Goal: Task Accomplishment & Management: Manage account settings

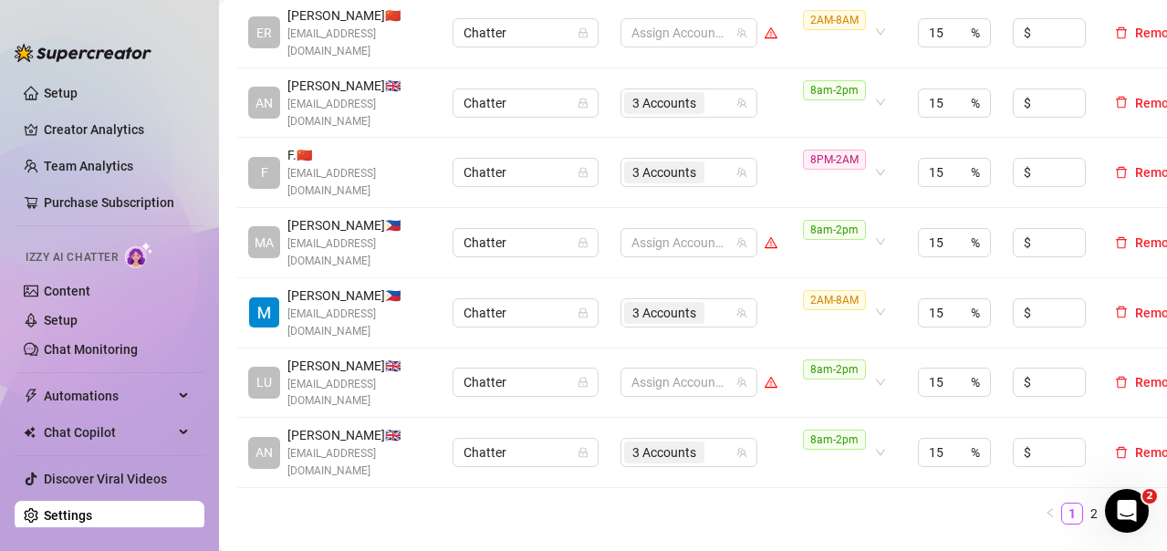
scroll to position [730, 0]
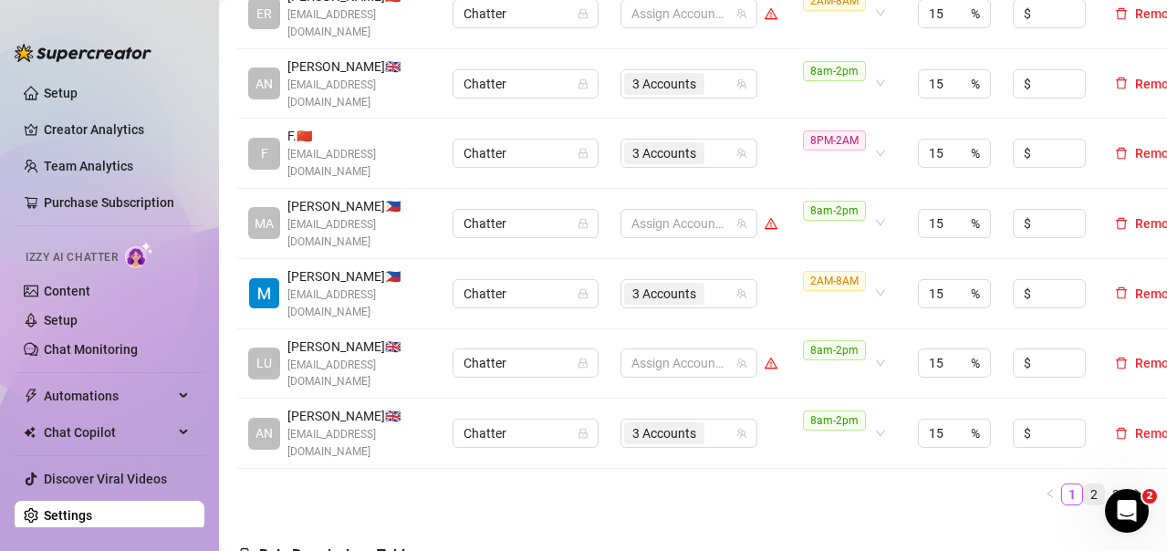
click at [1084, 485] on link "2" at bounding box center [1094, 495] width 20 height 20
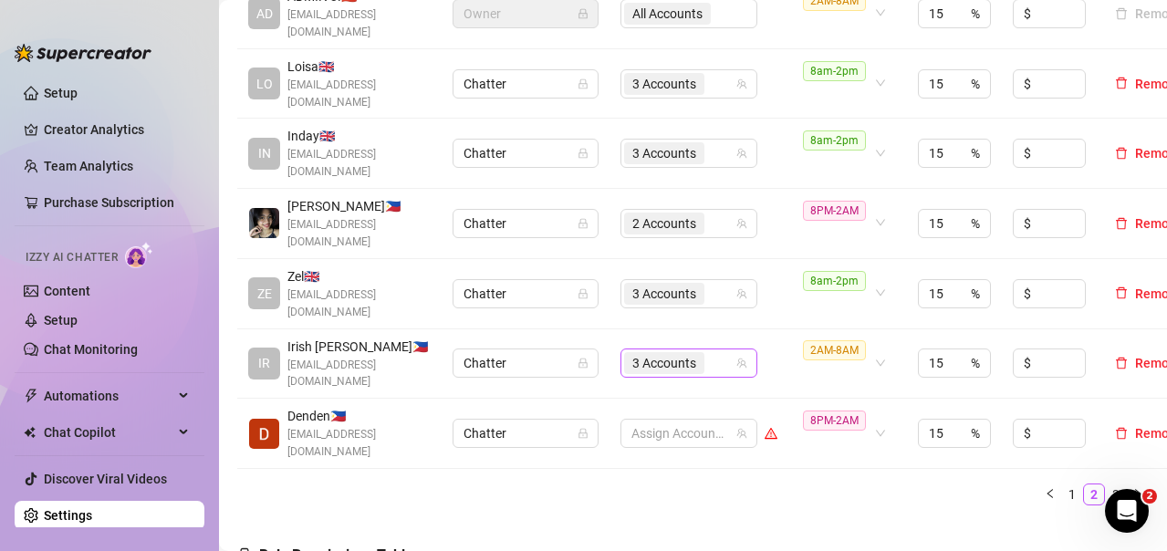
click at [711, 352] on input "search" at bounding box center [710, 363] width 4 height 22
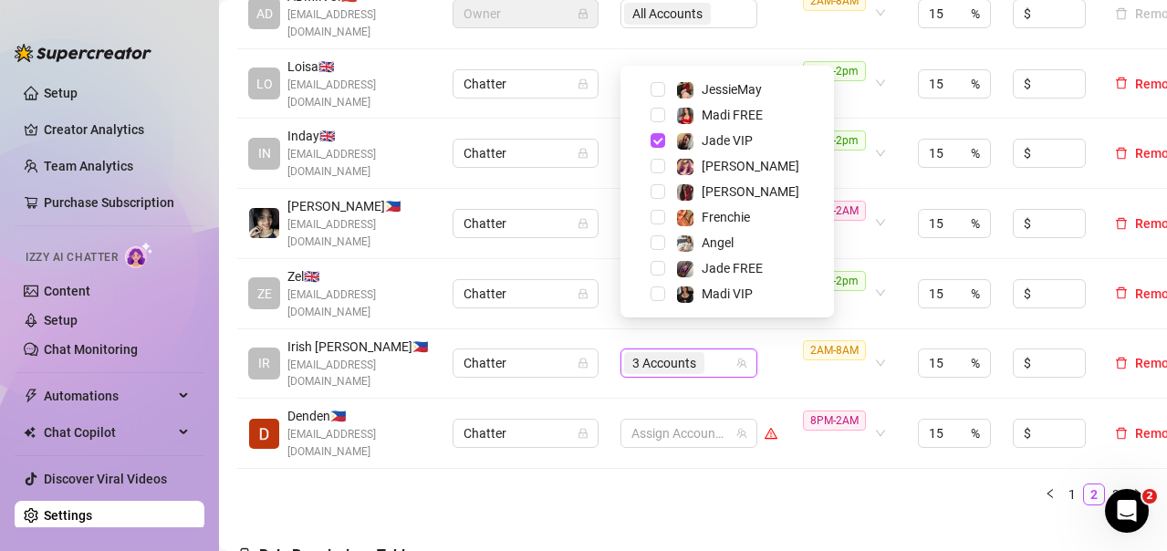
scroll to position [84, 0]
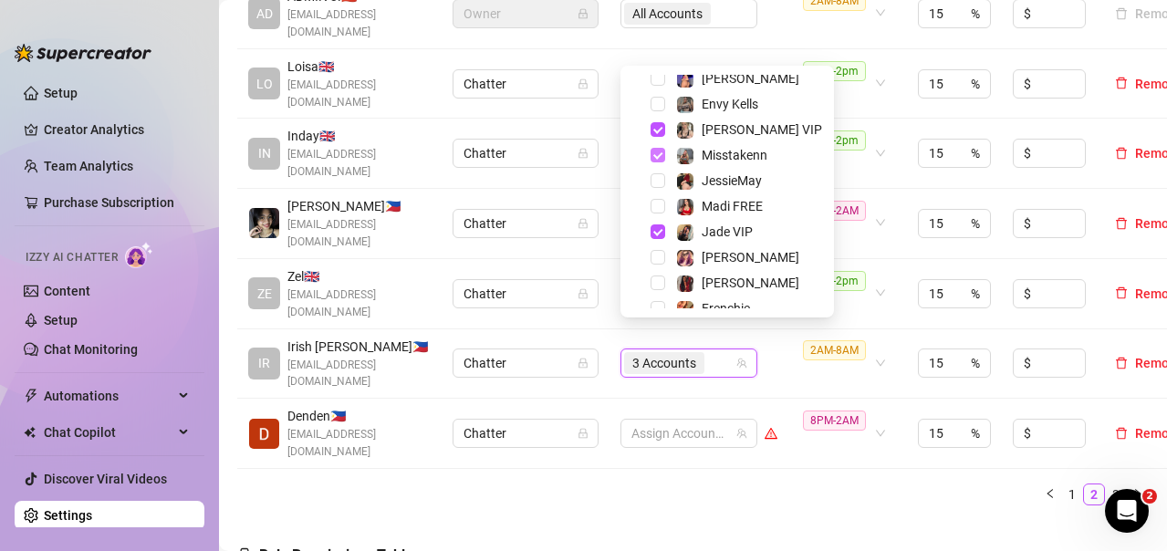
click at [653, 230] on span "Select tree node" at bounding box center [658, 232] width 15 height 15
click at [657, 152] on span "Select tree node" at bounding box center [658, 155] width 15 height 15
click at [655, 127] on span "Select tree node" at bounding box center [658, 129] width 15 height 15
click at [1062, 485] on link "1" at bounding box center [1072, 495] width 20 height 20
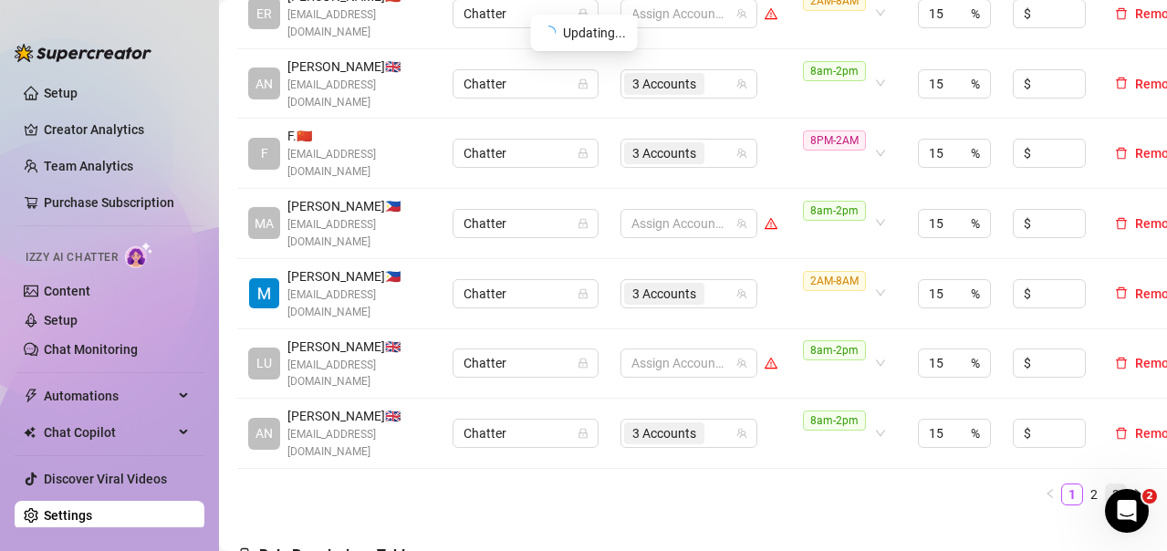
click at [1106, 485] on link "3" at bounding box center [1116, 495] width 20 height 20
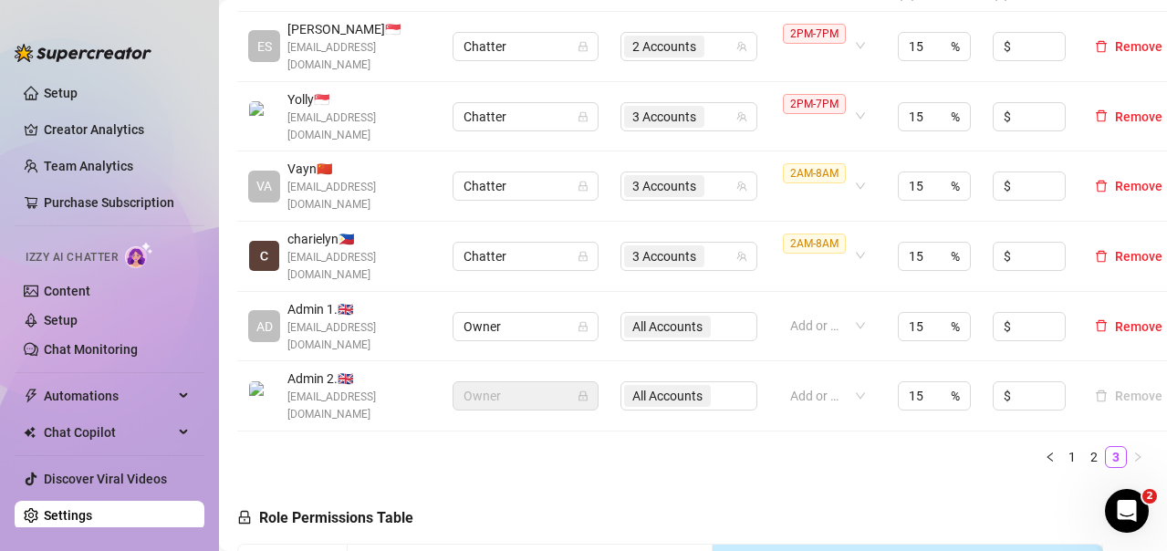
scroll to position [456, 0]
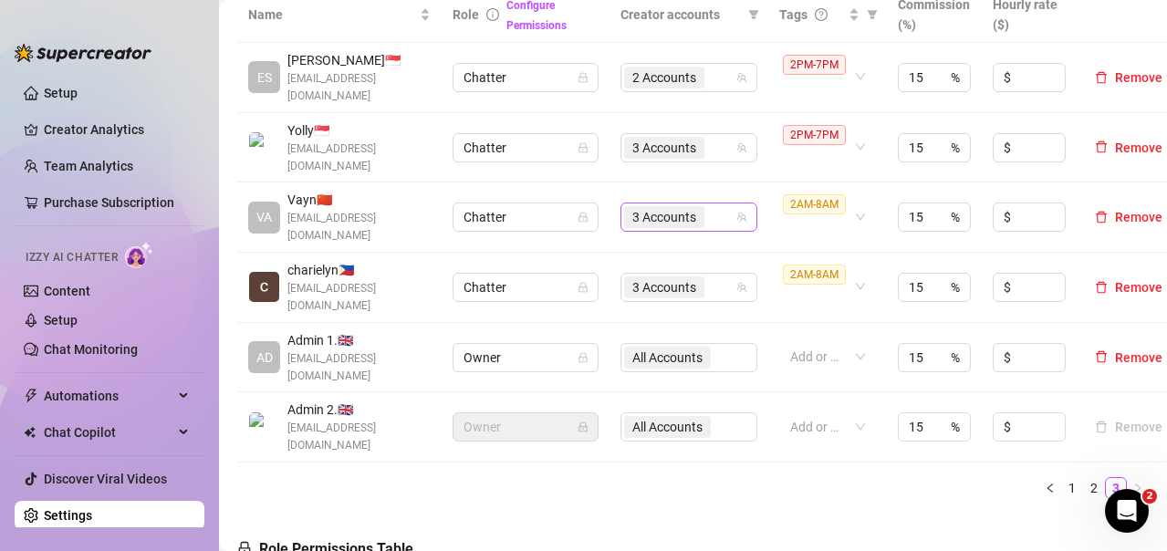
click at [721, 213] on div "3 Accounts" at bounding box center [679, 217] width 110 height 26
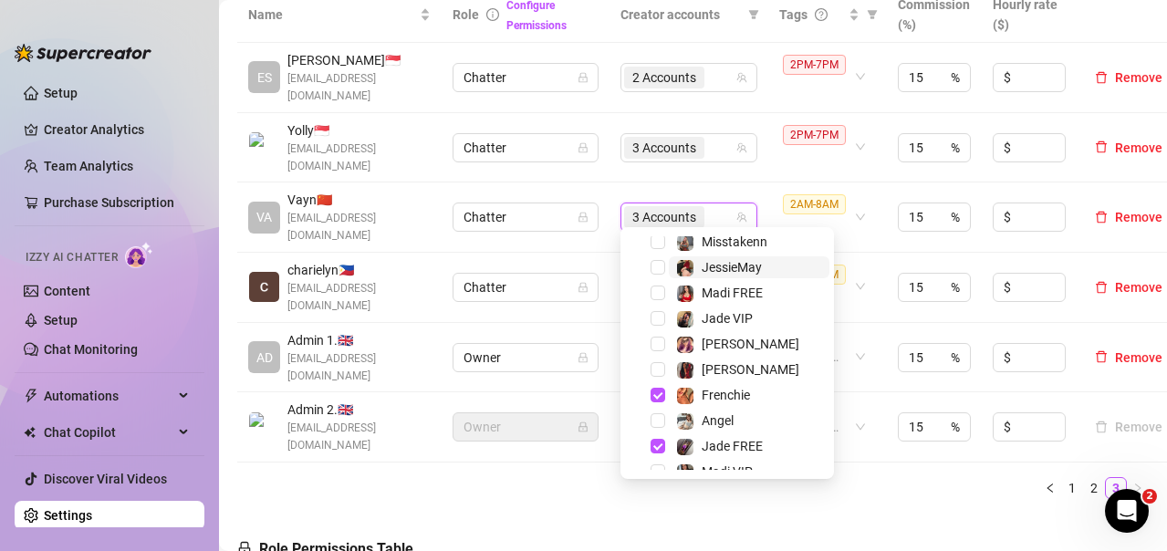
scroll to position [175, 0]
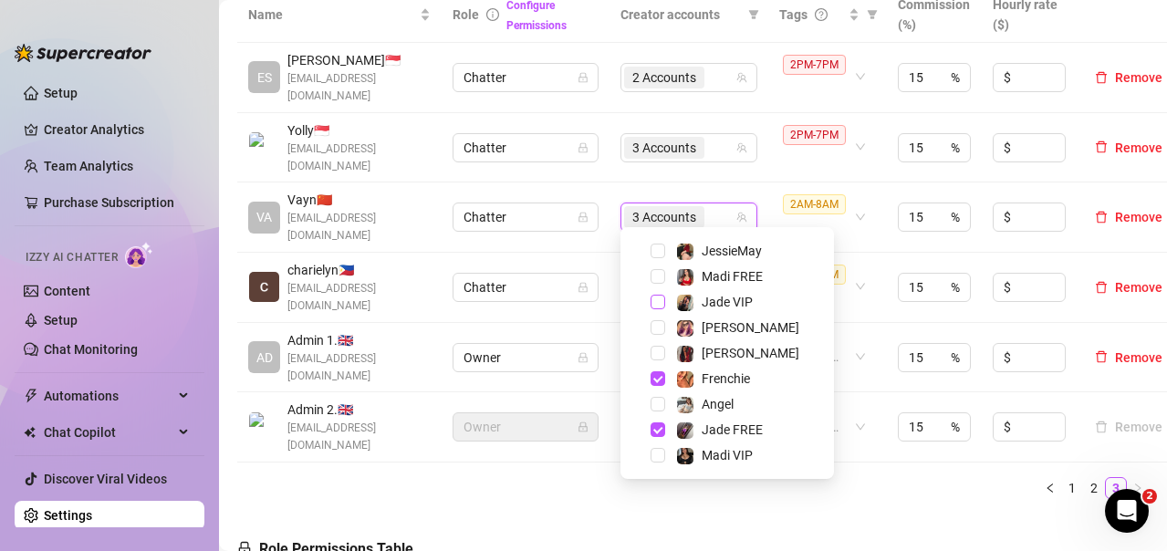
click at [656, 295] on span "Select tree node" at bounding box center [658, 302] width 15 height 15
click at [1062, 478] on link "1" at bounding box center [1072, 488] width 20 height 20
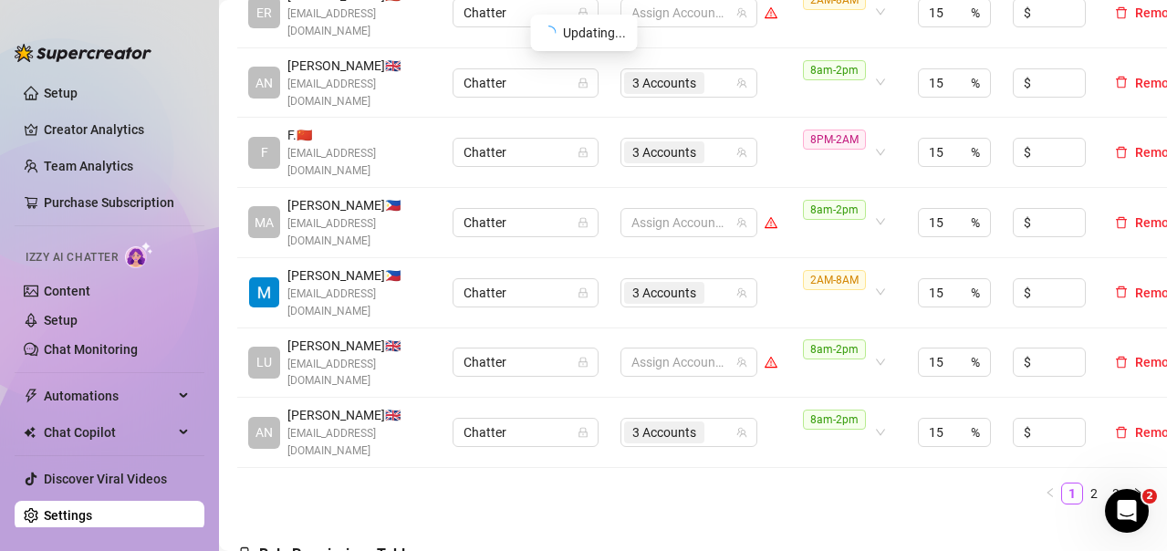
scroll to position [821, 0]
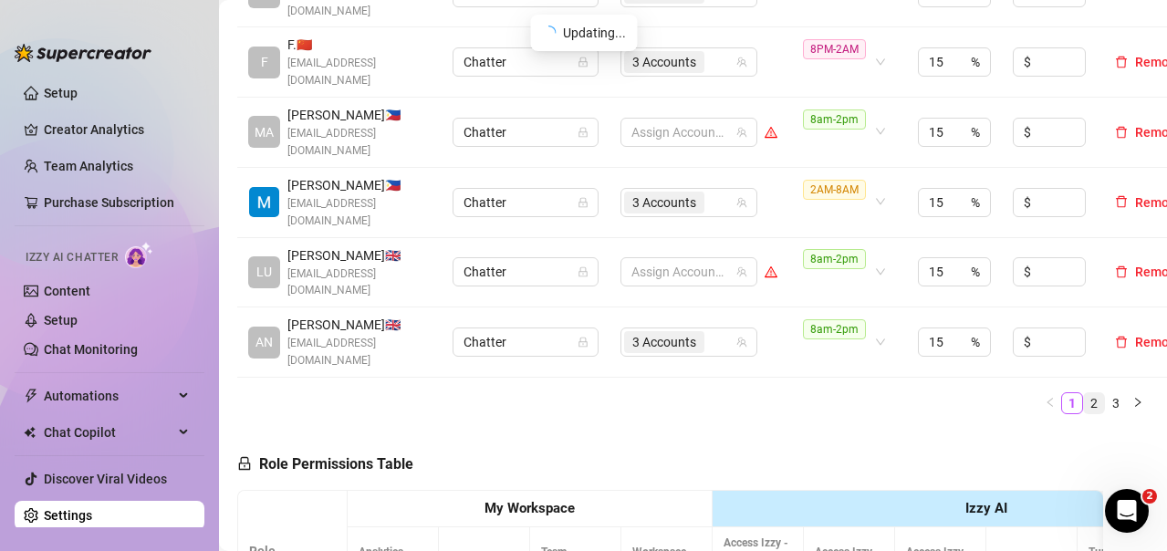
click at [1084, 393] on link "2" at bounding box center [1094, 403] width 20 height 20
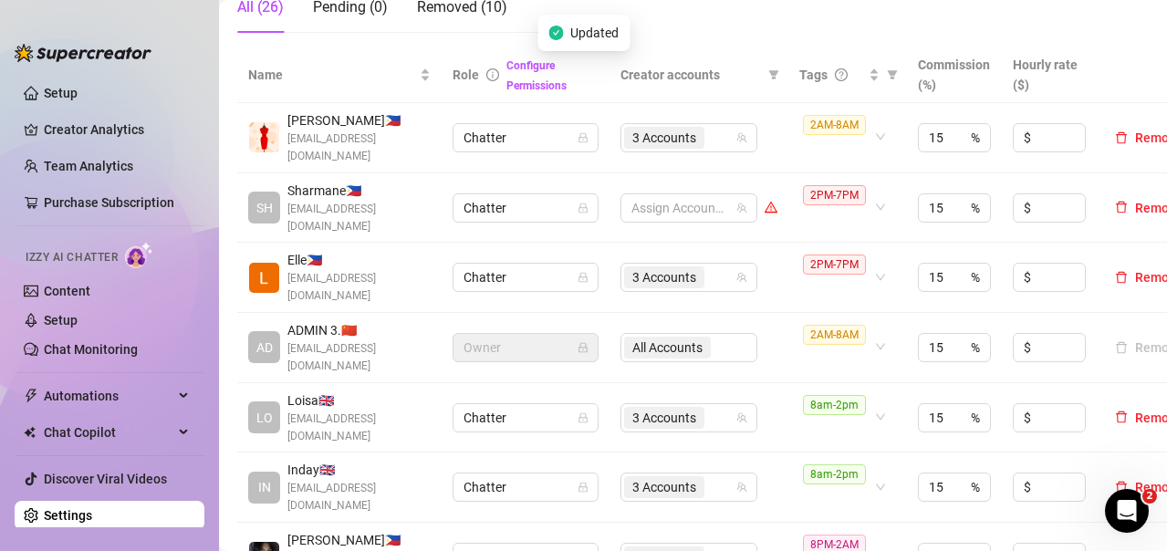
scroll to position [365, 0]
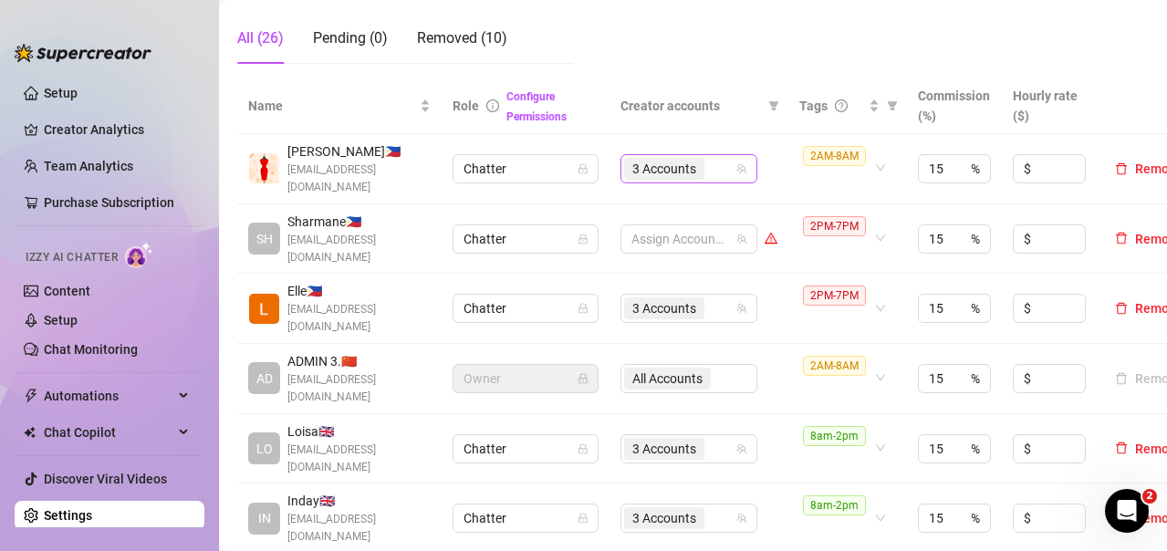
click at [720, 174] on div "3 Accounts" at bounding box center [679, 169] width 110 height 26
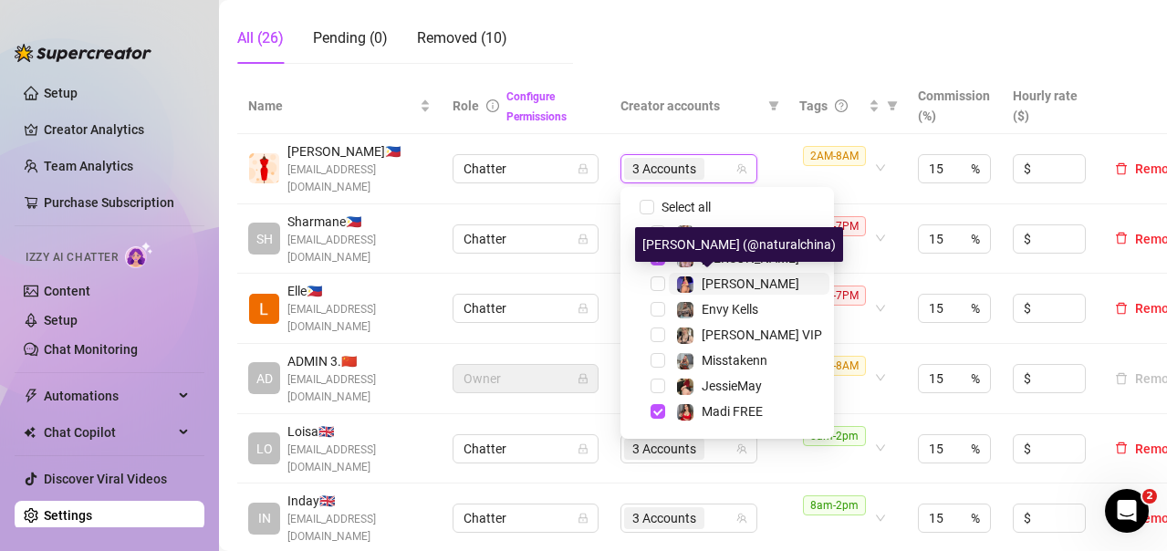
scroll to position [91, 0]
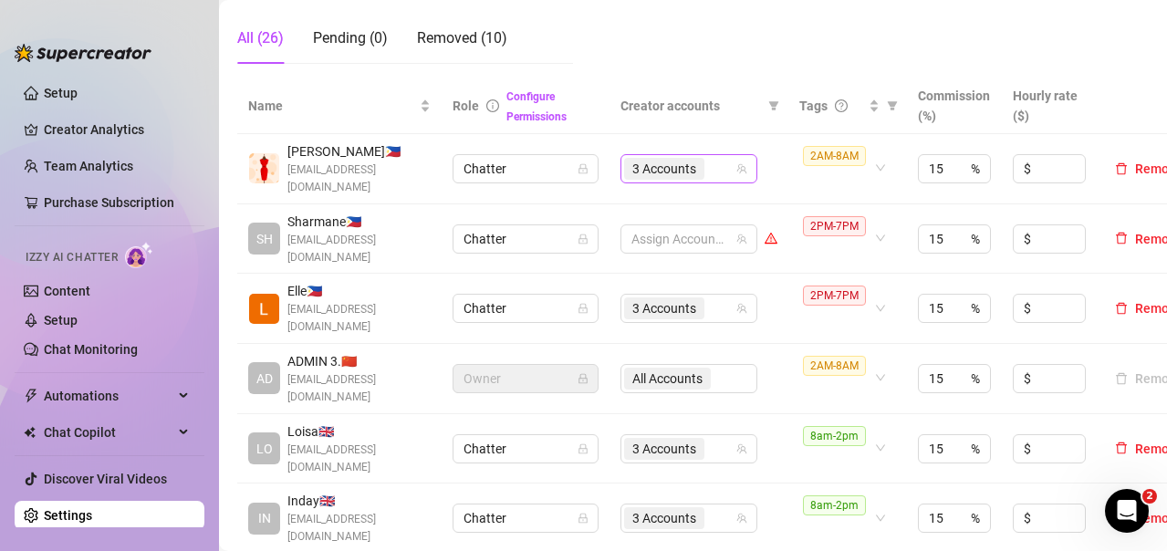
click at [721, 174] on div "3 Accounts" at bounding box center [679, 169] width 110 height 26
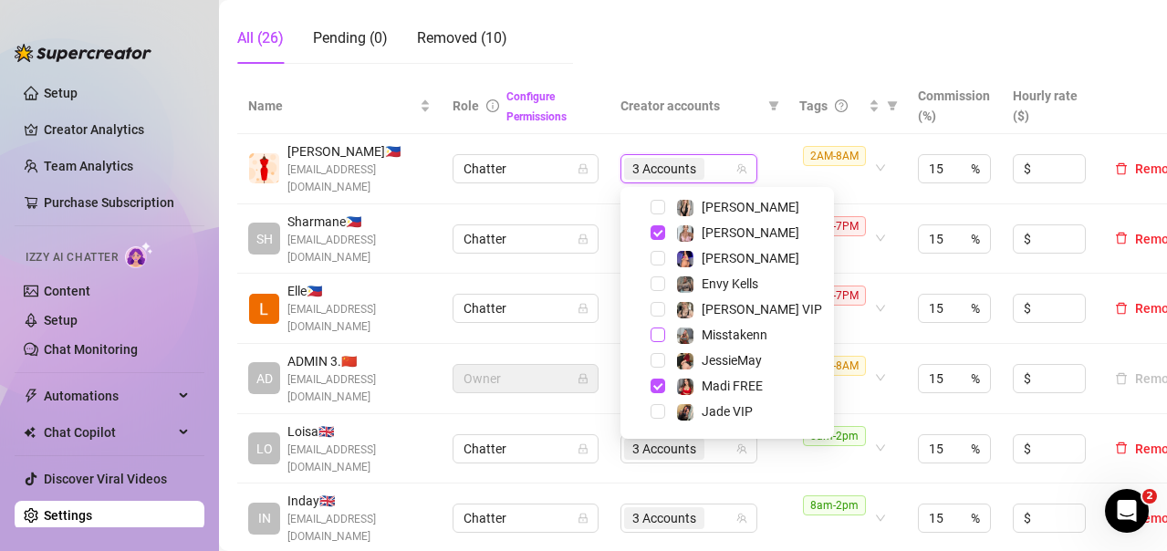
click at [655, 332] on span "Select tree node" at bounding box center [658, 335] width 15 height 15
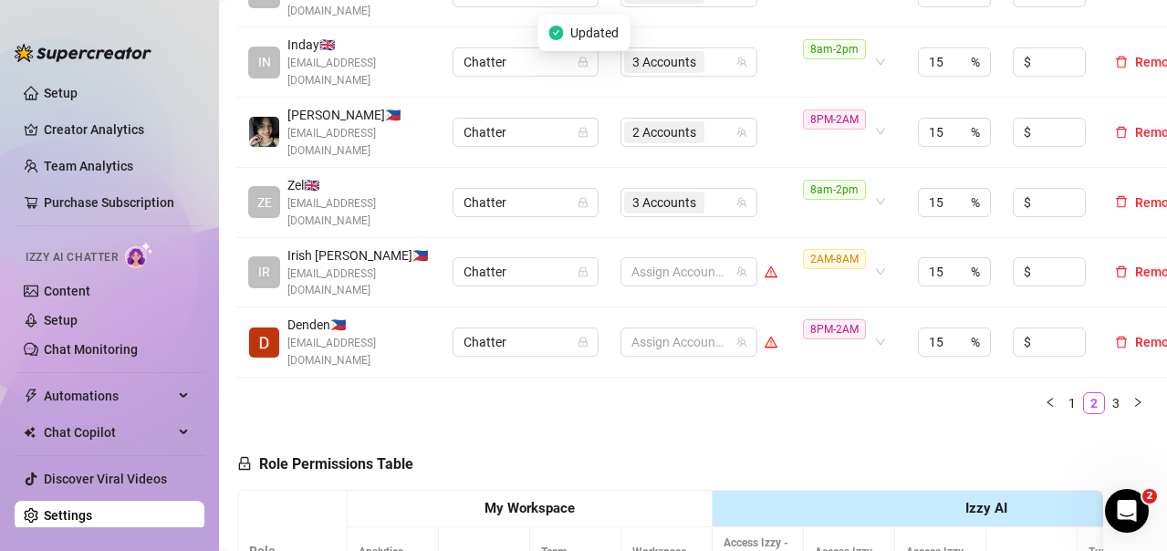
scroll to position [1004, 0]
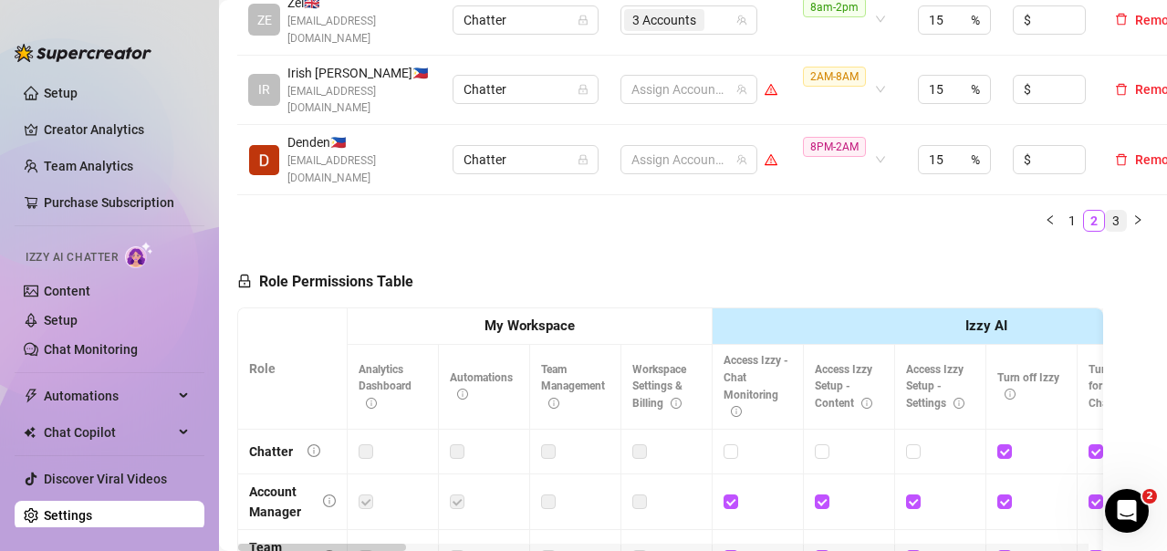
click at [1106, 211] on link "3" at bounding box center [1116, 221] width 20 height 20
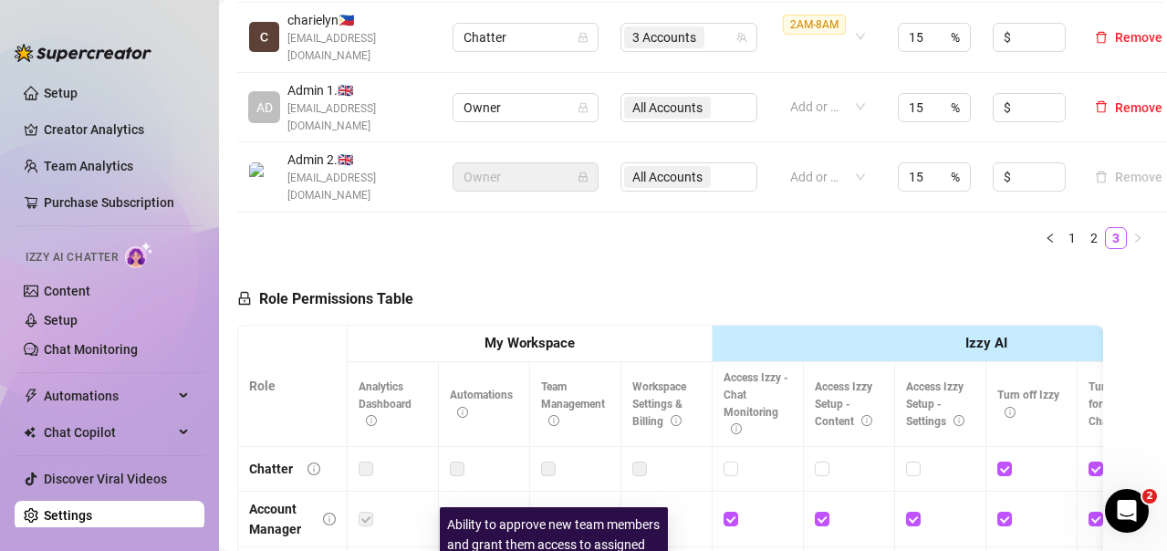
scroll to position [456, 0]
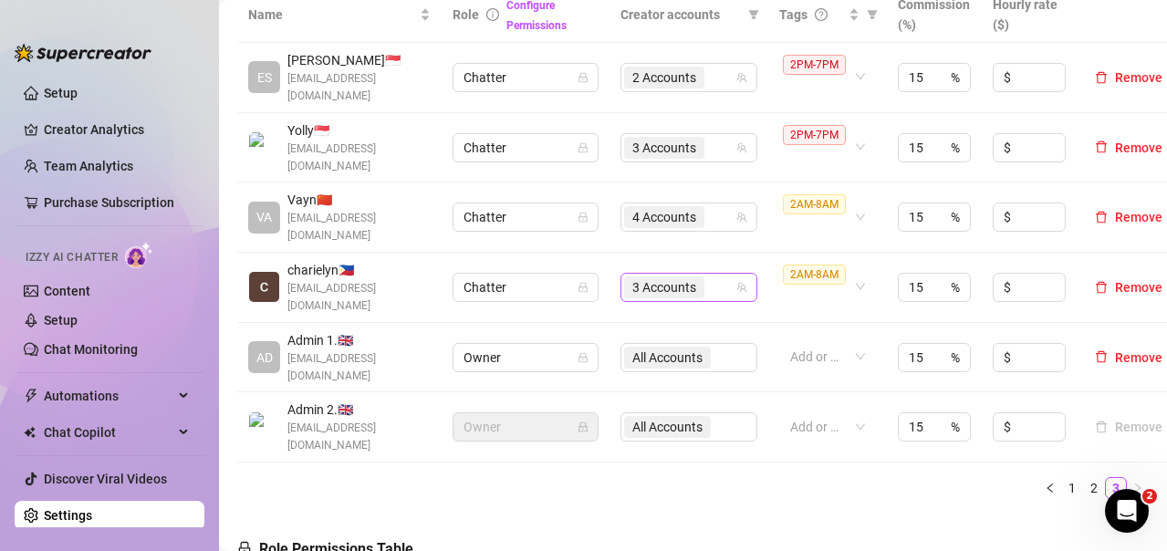
click at [726, 286] on div "3 Accounts" at bounding box center [679, 288] width 110 height 26
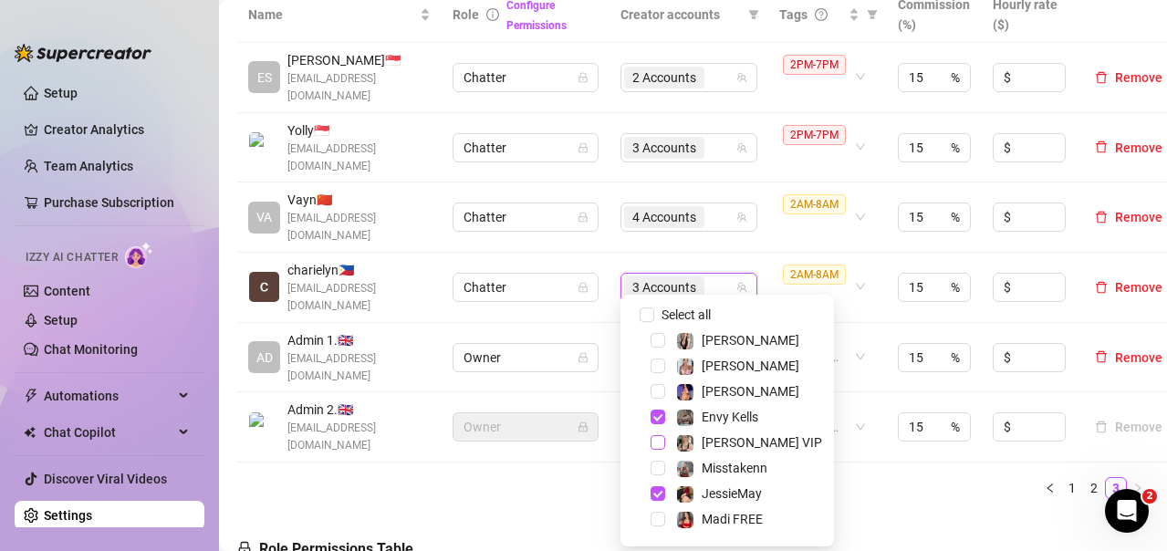
click at [662, 442] on span "Select tree node" at bounding box center [658, 442] width 15 height 15
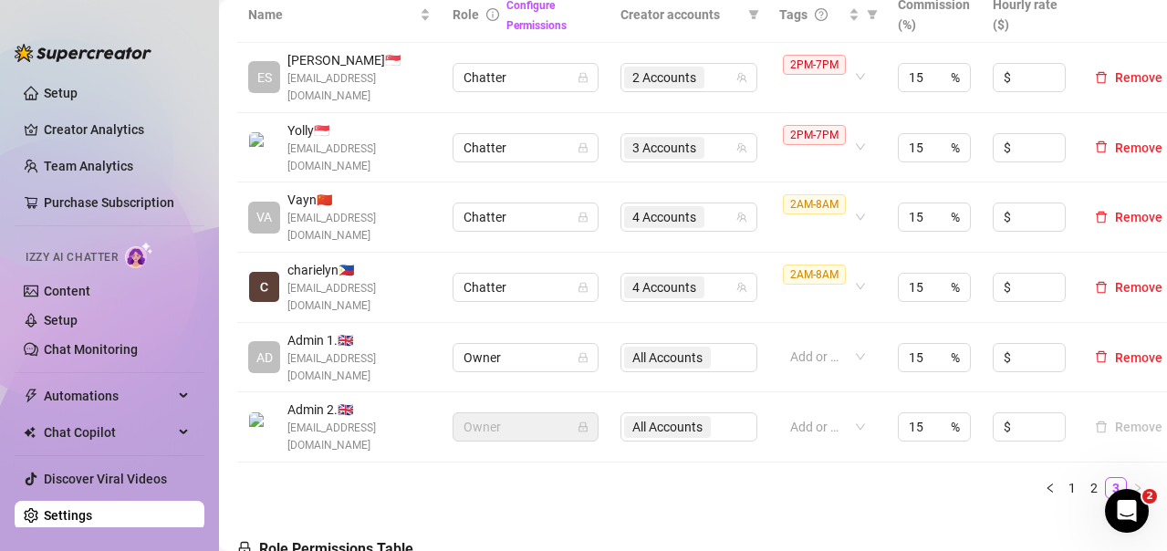
click at [621, 477] on ul "1 2 3" at bounding box center [693, 488] width 912 height 22
